Goal: Task Accomplishment & Management: Use online tool/utility

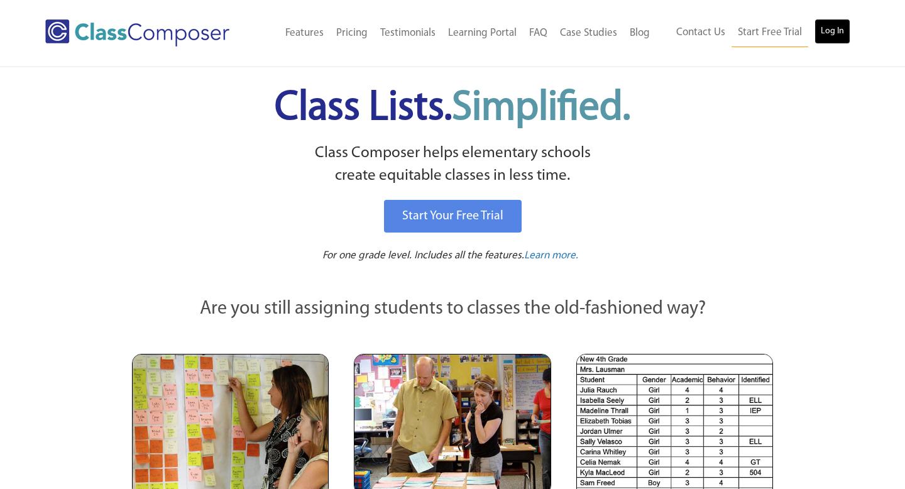
click at [846, 33] on link "Log In" at bounding box center [832, 31] width 36 height 25
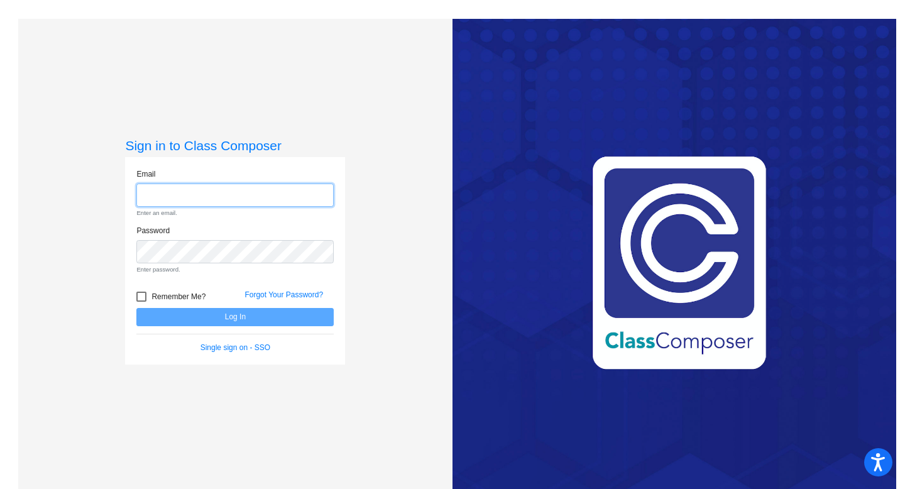
type input "[PERSON_NAME][EMAIL_ADDRESS][DOMAIN_NAME]"
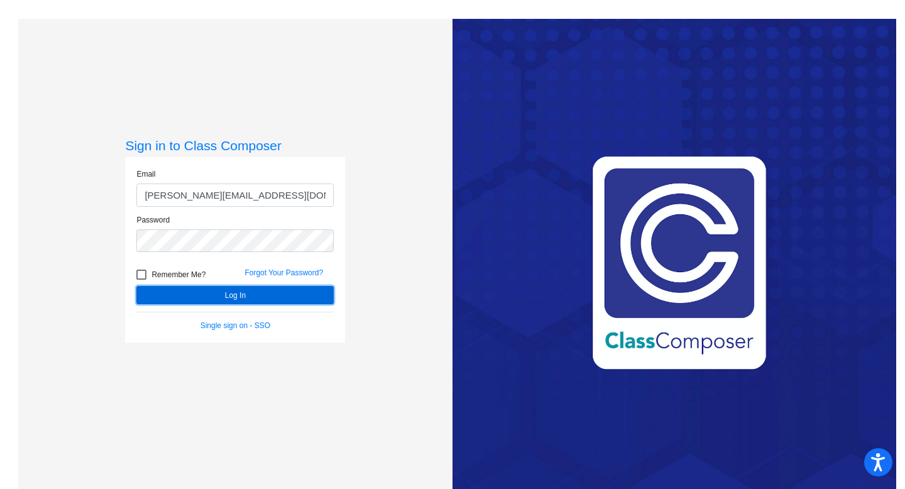
click at [224, 296] on button "Log In" at bounding box center [234, 295] width 197 height 18
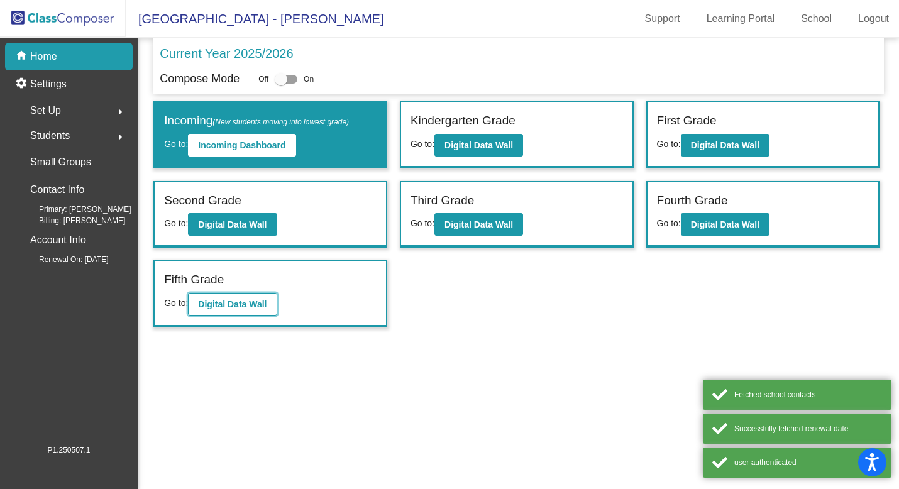
click at [200, 303] on b "Digital Data Wall" at bounding box center [232, 304] width 68 height 10
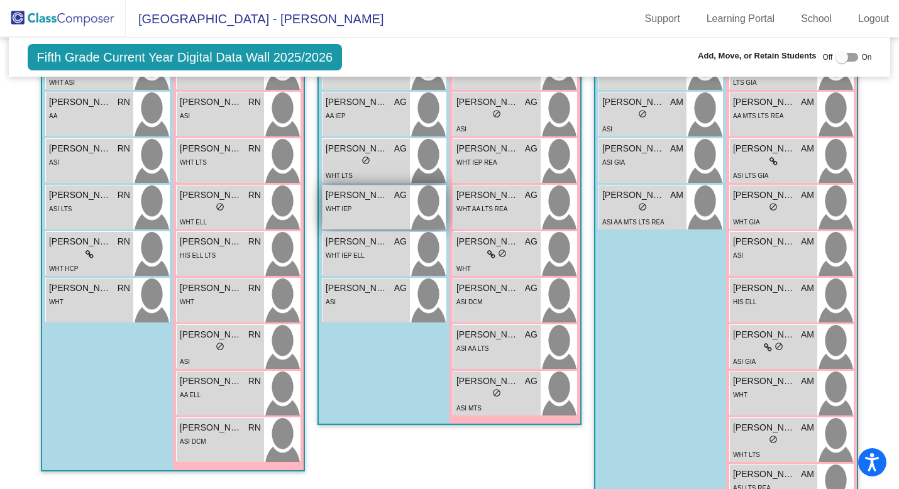
scroll to position [1375, 1]
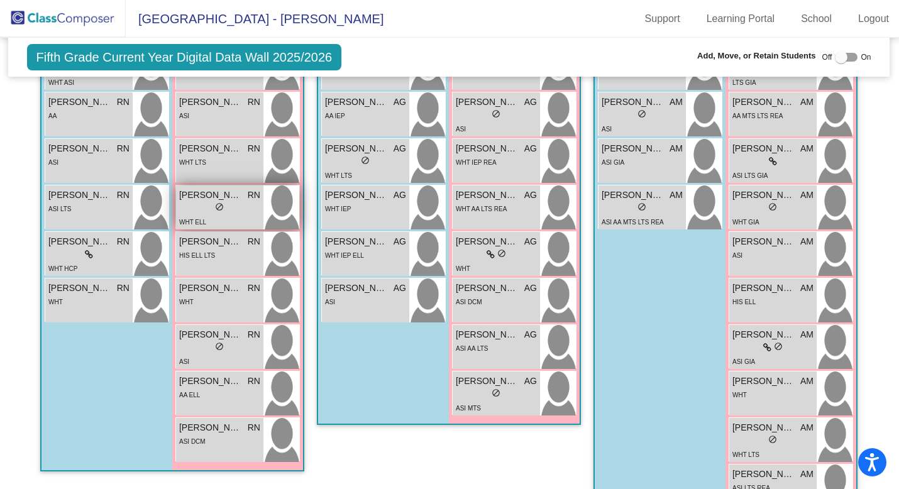
click at [202, 207] on div "lock do_not_disturb_alt" at bounding box center [219, 208] width 81 height 13
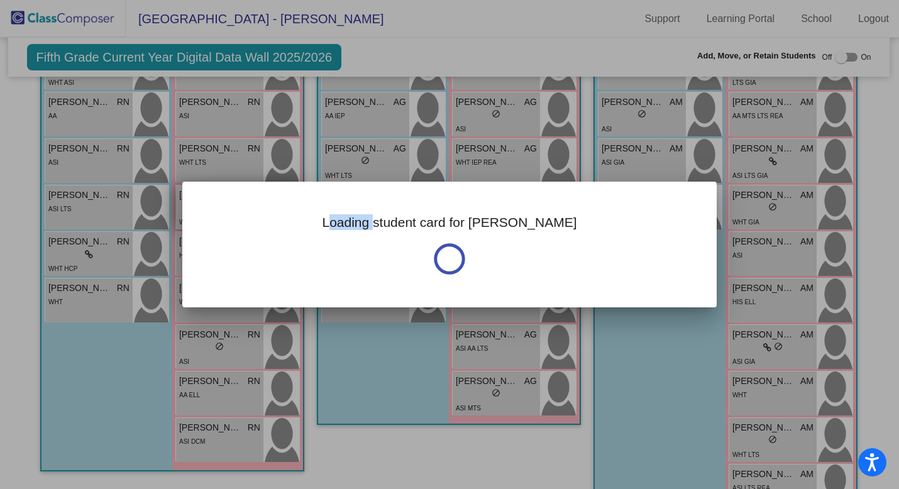
click at [202, 207] on div "Loading student card for [PERSON_NAME]" at bounding box center [449, 245] width 534 height 126
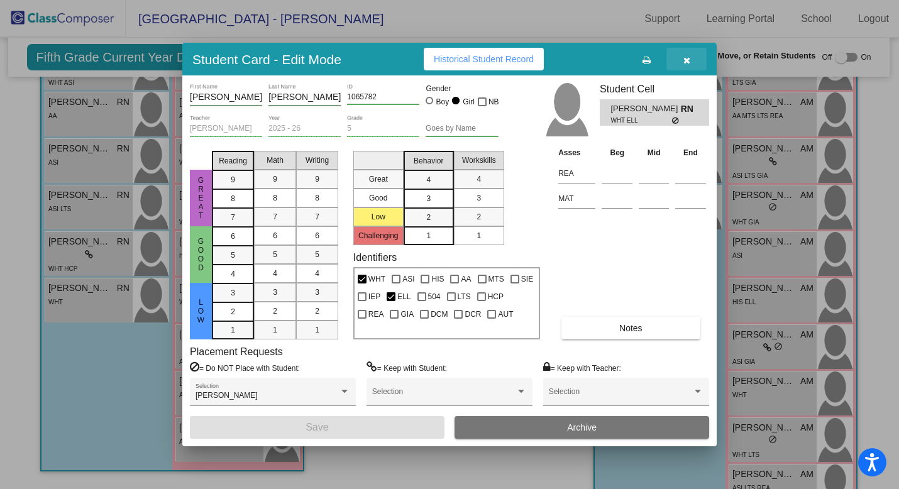
click at [688, 58] on icon "button" at bounding box center [686, 60] width 7 height 9
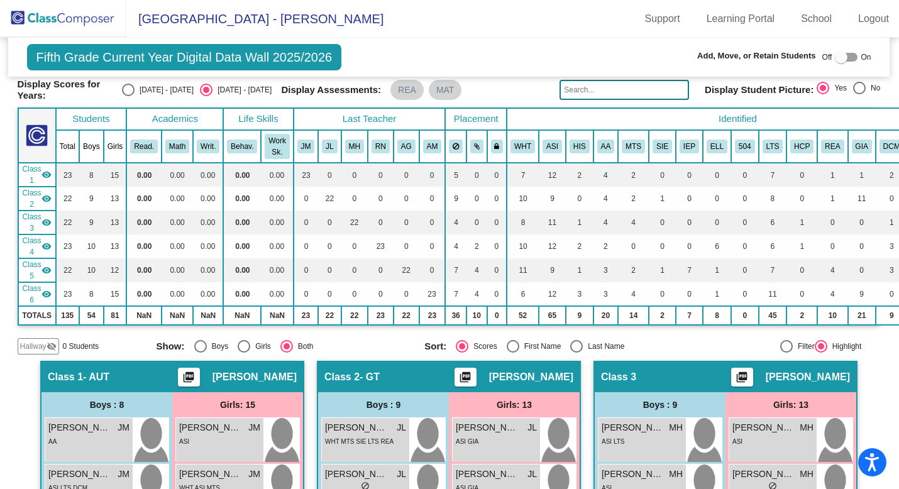
scroll to position [0, 1]
